Goal: Task Accomplishment & Management: Manage account settings

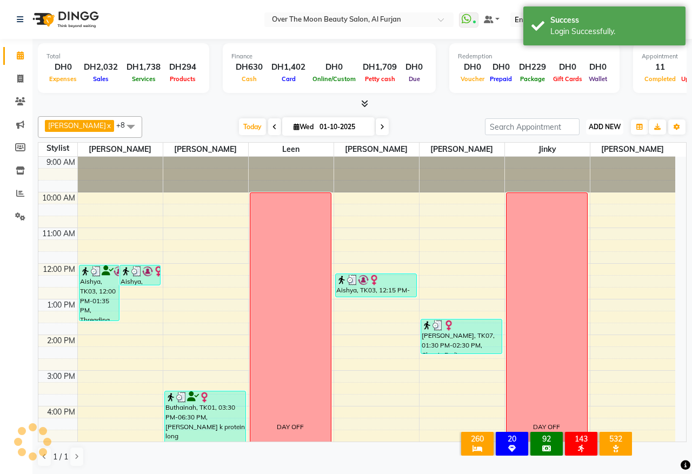
click at [606, 128] on span "ADD NEW" at bounding box center [604, 127] width 32 height 8
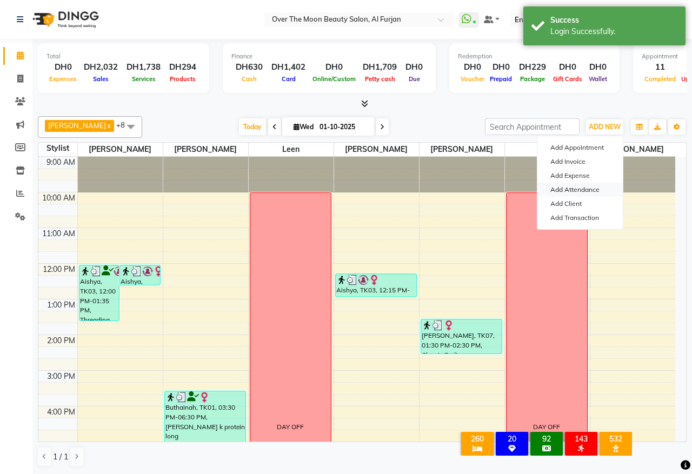
click at [585, 190] on link "Add Attendance" at bounding box center [579, 190] width 85 height 14
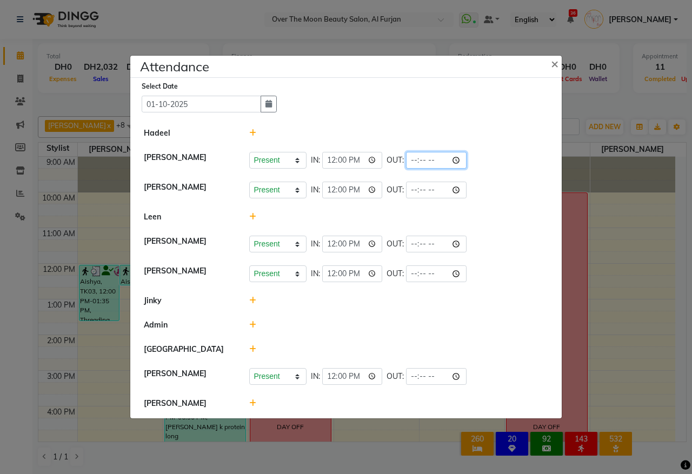
click at [459, 159] on input "time" at bounding box center [436, 160] width 61 height 17
type input "21:32"
click at [516, 160] on div "Present Absent Late Half Day Weekly Off IN: 12:00 OUT: 21:32" at bounding box center [398, 160] width 299 height 17
click at [462, 185] on input "time" at bounding box center [436, 190] width 61 height 17
type input "21:32"
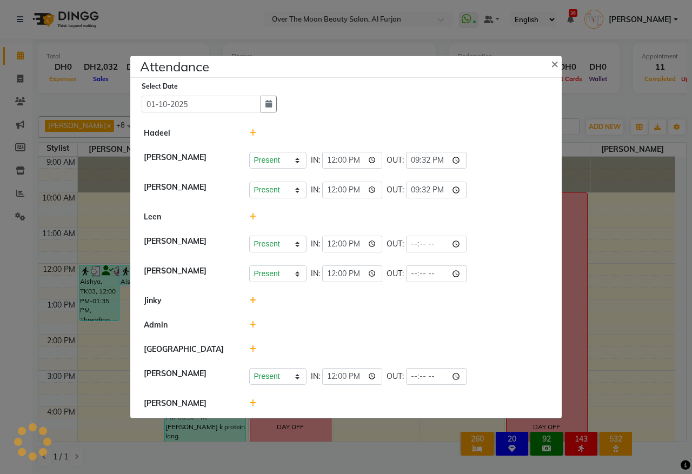
click at [511, 182] on div "Present Absent Late Half Day Weekly Off IN: 12:00 OUT: 21:32" at bounding box center [398, 190] width 299 height 17
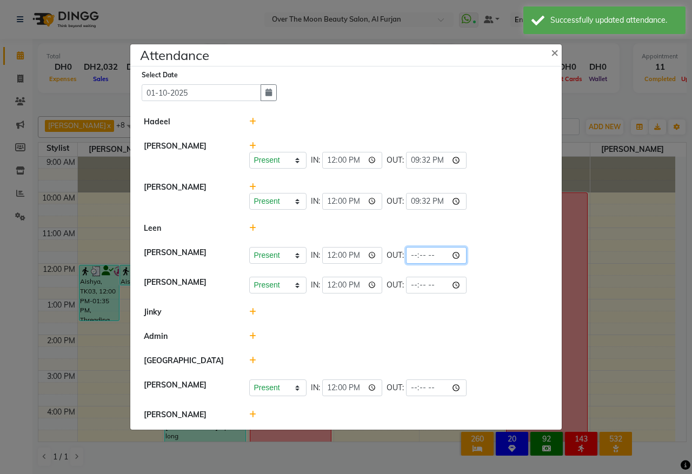
click at [462, 256] on input "time" at bounding box center [436, 255] width 61 height 17
type input "21:32"
click at [508, 263] on div "Present Absent Late Half Day Weekly Off IN: 12:00 OUT: 21:32" at bounding box center [398, 255] width 299 height 17
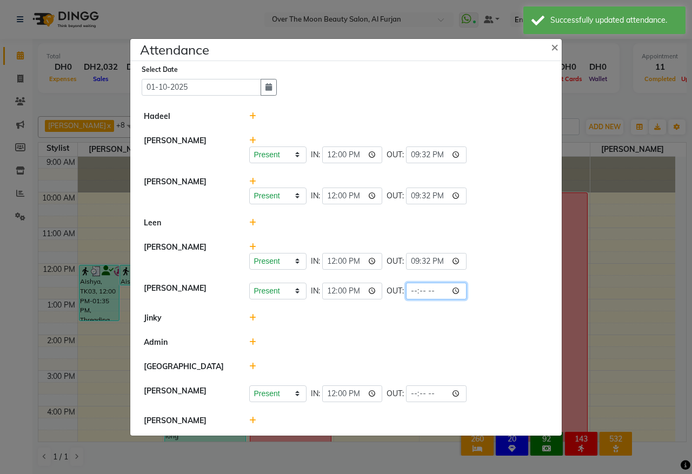
click at [460, 292] on input "time" at bounding box center [436, 291] width 61 height 17
type input "21:32"
click at [527, 304] on li "[PERSON_NAME] Present Absent Late Half Day Weekly Off IN: 12:00 OUT: 21:32" at bounding box center [346, 291] width 426 height 30
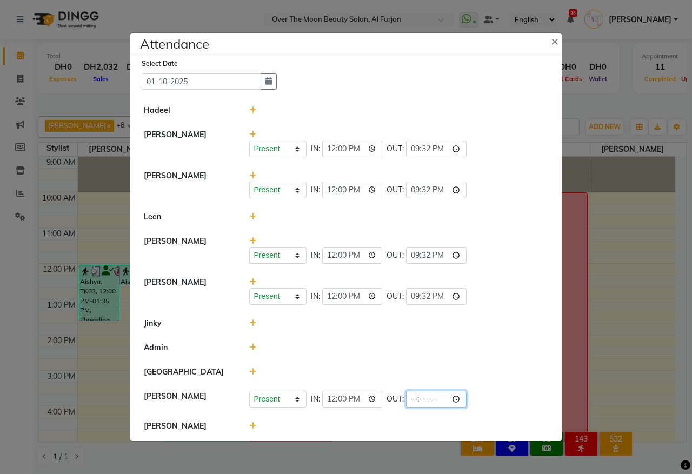
click at [462, 399] on input "time" at bounding box center [436, 399] width 61 height 17
click at [519, 345] on div at bounding box center [399, 347] width 316 height 11
click at [459, 399] on input "time" at bounding box center [436, 399] width 61 height 17
type input "21:32"
click at [530, 144] on div "Present Absent Late Half Day Weekly Off IN: 12:00 OUT: 21:32" at bounding box center [398, 148] width 299 height 17
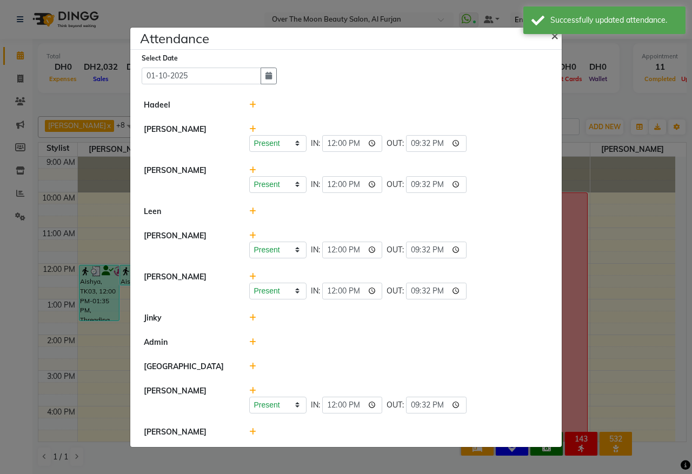
click at [554, 36] on span "×" at bounding box center [555, 35] width 8 height 16
